Goal: Book appointment/travel/reservation

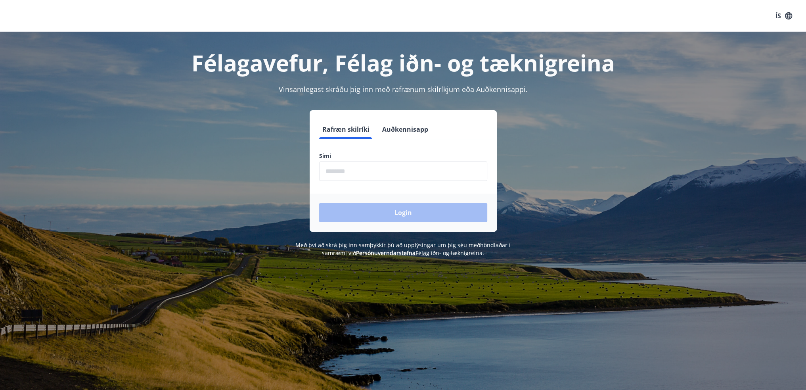
click at [391, 170] on input "phone" at bounding box center [403, 170] width 168 height 19
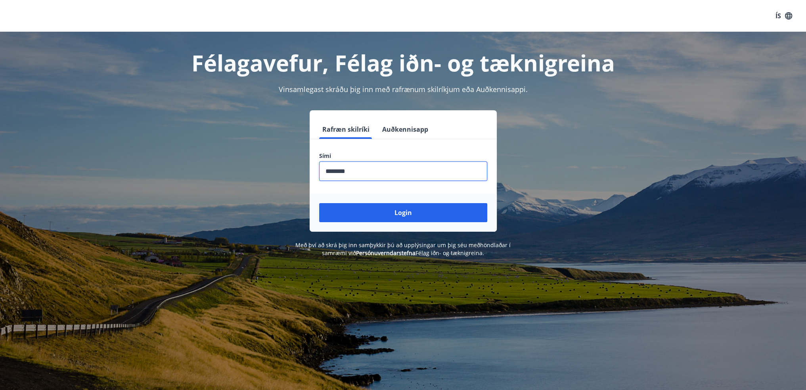
type input "********"
click at [319, 203] on button "Login" at bounding box center [403, 212] width 168 height 19
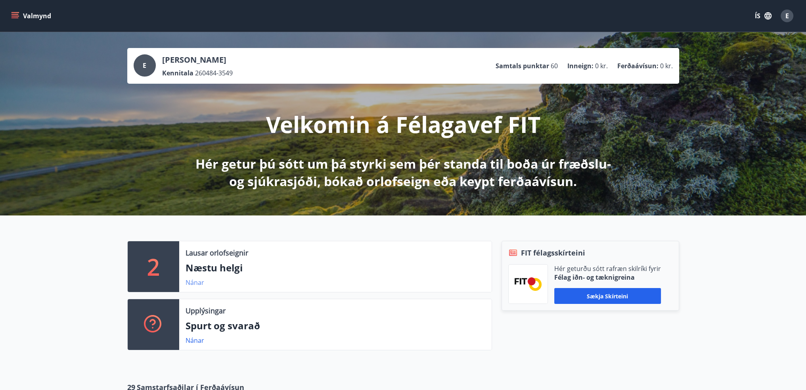
click at [197, 283] on link "Nánar" at bounding box center [195, 282] width 19 height 9
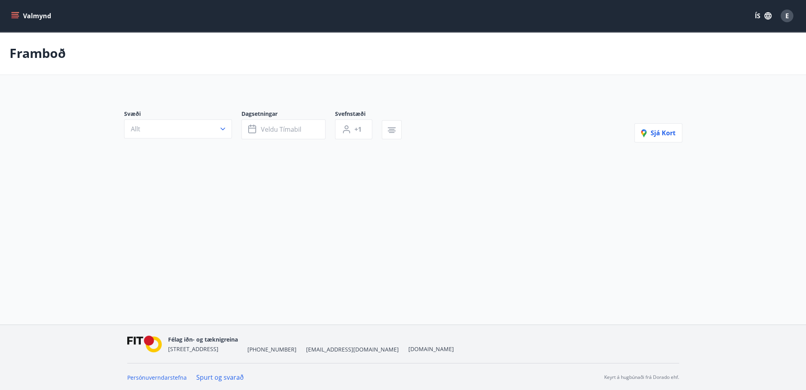
type input "*"
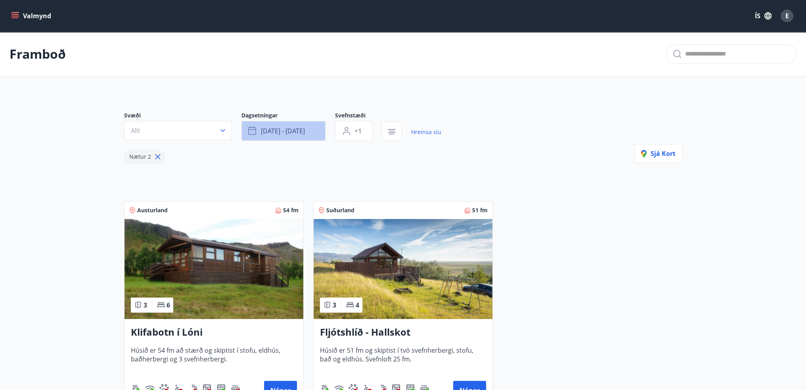
click at [309, 136] on button "[DATE] - [DATE]" at bounding box center [283, 131] width 84 height 20
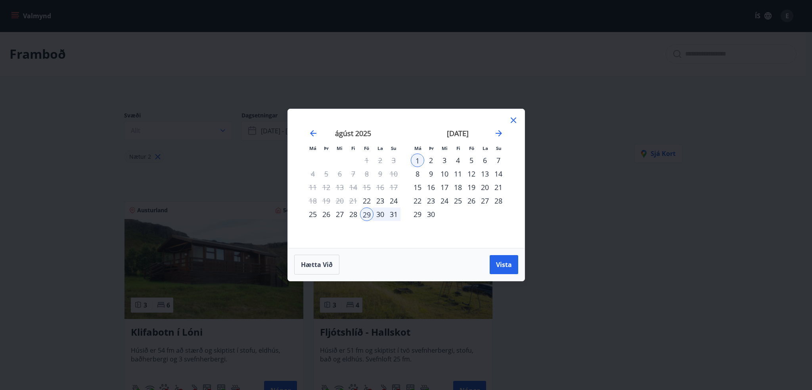
click at [475, 174] on div "12" at bounding box center [471, 173] width 13 height 13
click at [499, 169] on div "14" at bounding box center [498, 173] width 13 height 13
click at [495, 264] on button "Vista" at bounding box center [504, 264] width 29 height 19
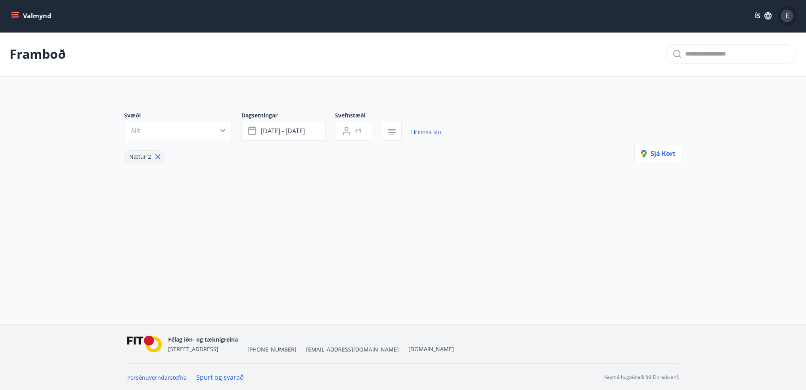
click at [783, 20] on div "E" at bounding box center [787, 16] width 13 height 13
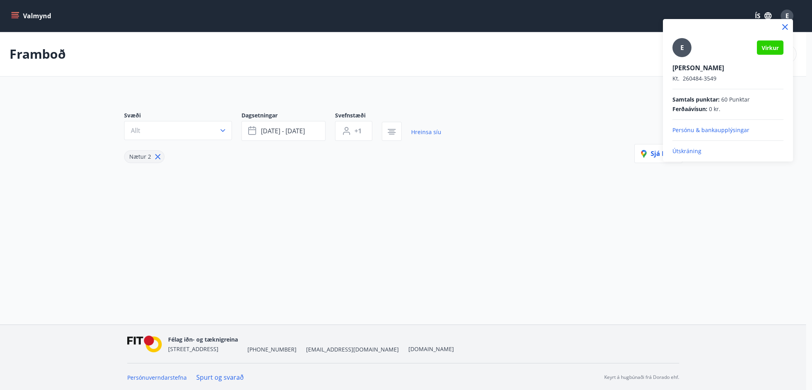
click at [694, 151] on p "Útskráning" at bounding box center [727, 151] width 111 height 8
